Goal: Information Seeking & Learning: Learn about a topic

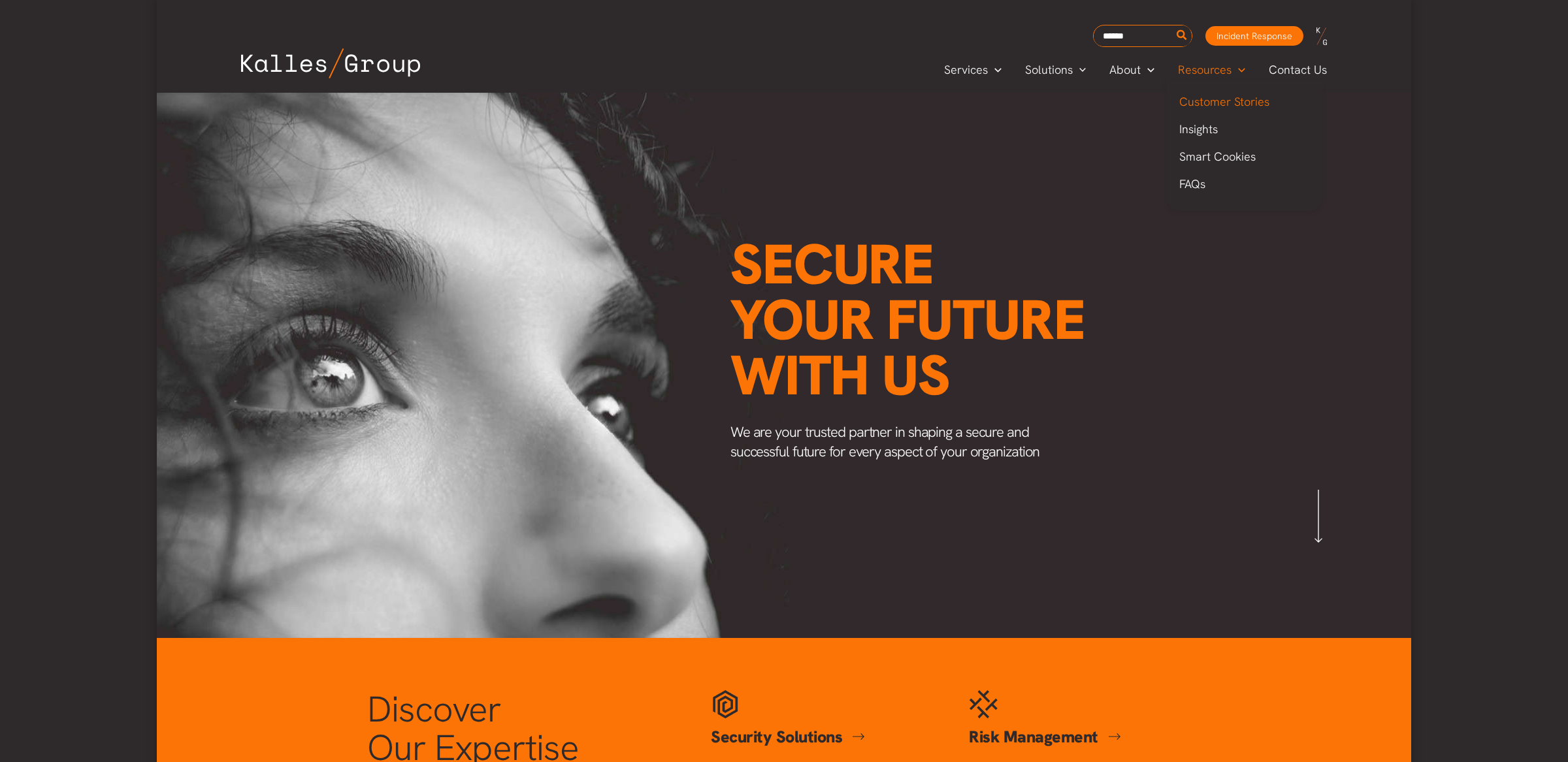
click at [1198, 100] on span "Customer Stories" at bounding box center [1224, 101] width 91 height 15
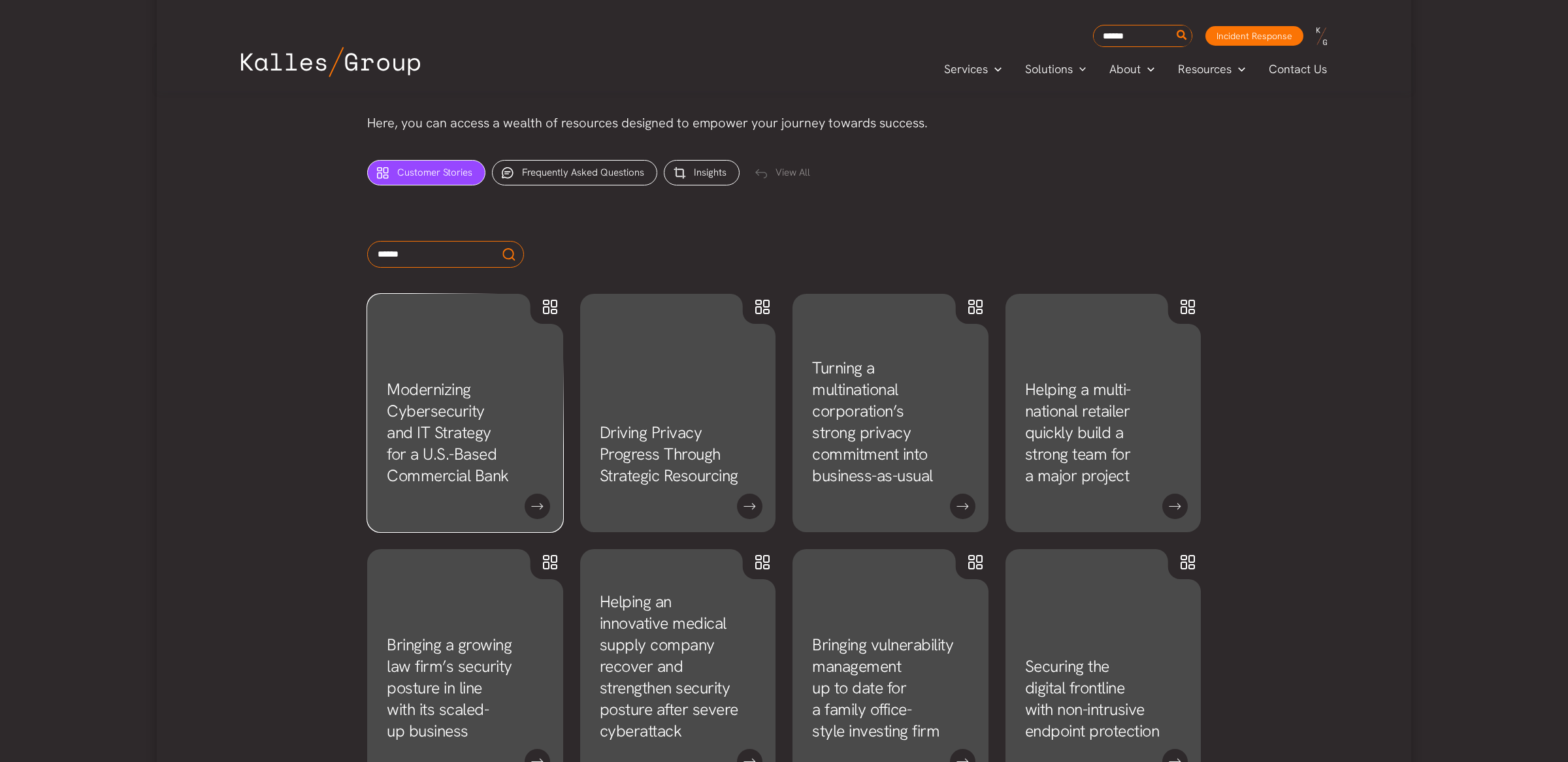
scroll to position [549, 0]
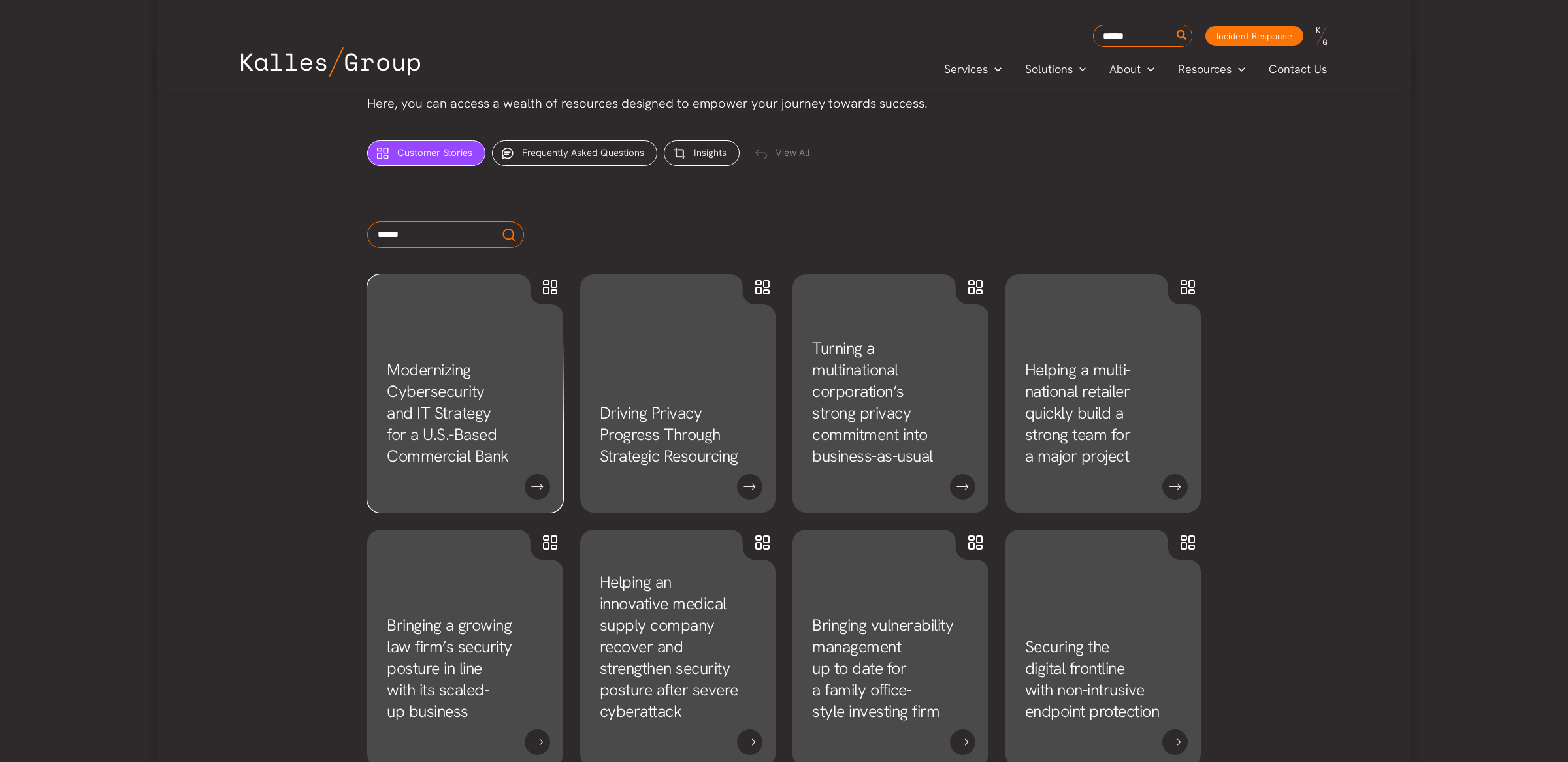
click at [434, 443] on link "Modernizing Cybersecurity and IT Strategy for a U.S.-Based Commercial Bank" at bounding box center [448, 413] width 122 height 108
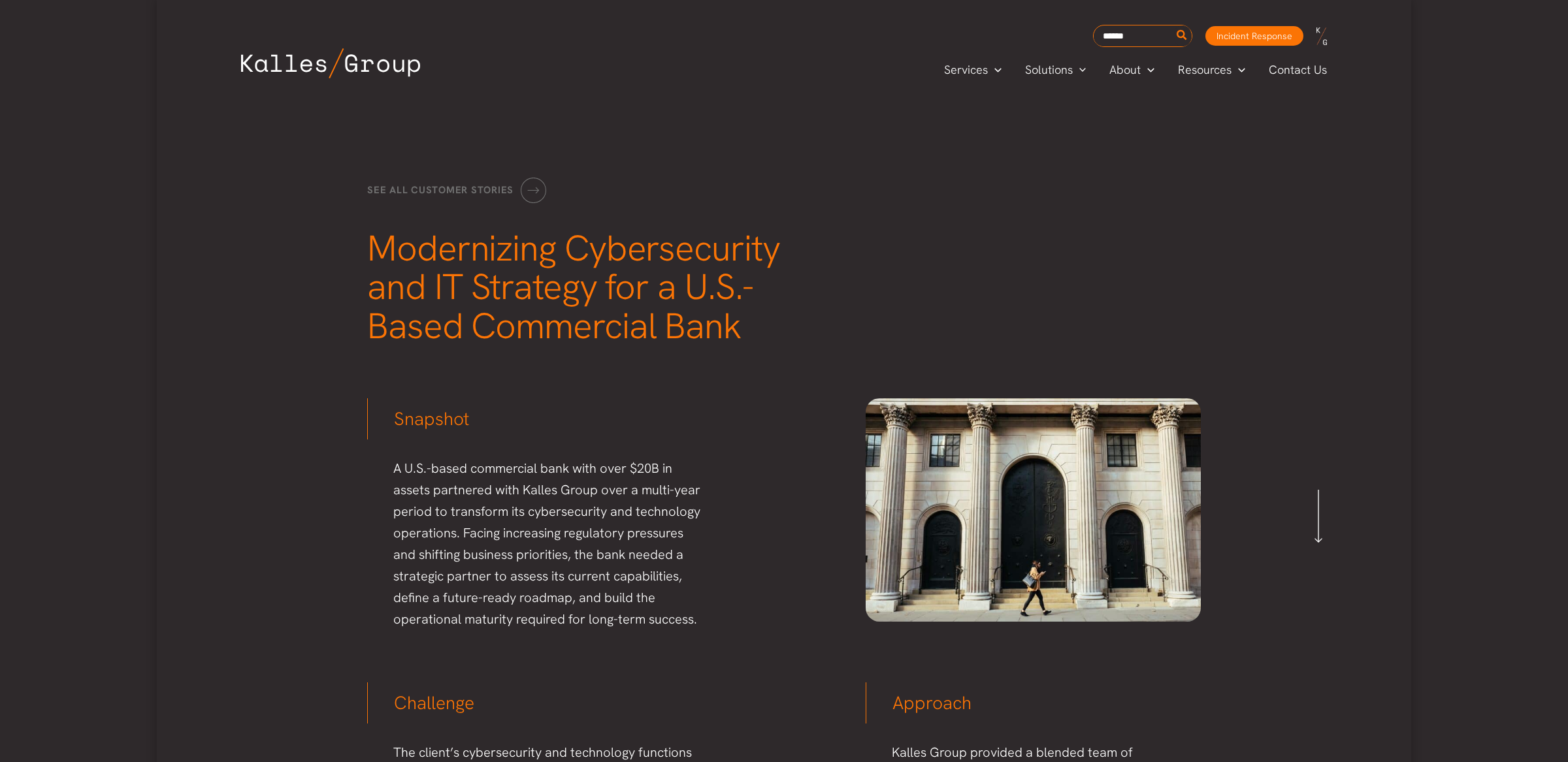
click at [1042, 249] on div "See all customer stories Modernizing Cybersecurity and IT Strategy for a U.S.-B…" at bounding box center [784, 262] width 859 height 195
click at [1398, 168] on div "See all customer stories Modernizing Cybersecurity and IT Strategy for a U.S.-B…" at bounding box center [784, 232] width 1254 height 280
